Goal: Navigation & Orientation: Find specific page/section

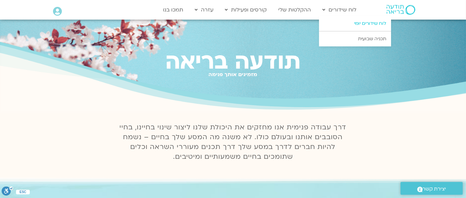
click at [355, 23] on link "לוח שידורים יומי" at bounding box center [355, 23] width 72 height 15
